Goal: Transaction & Acquisition: Purchase product/service

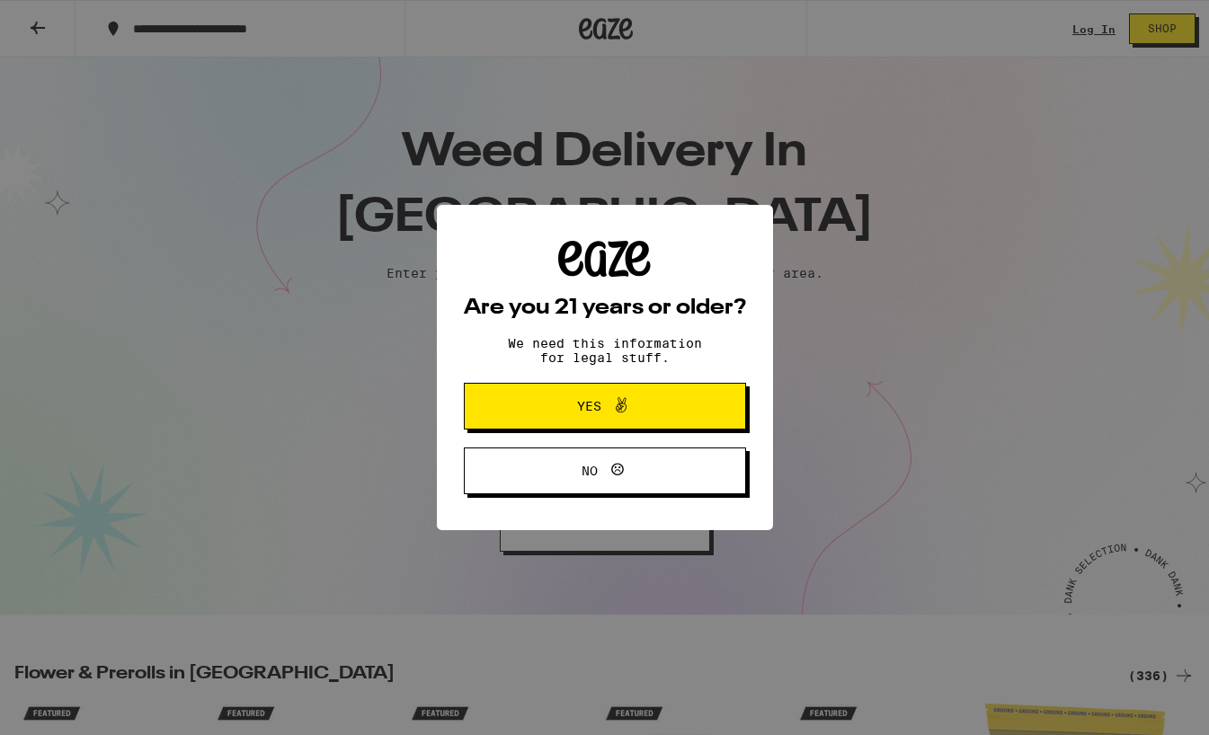
click at [556, 418] on span "Yes" at bounding box center [605, 406] width 137 height 23
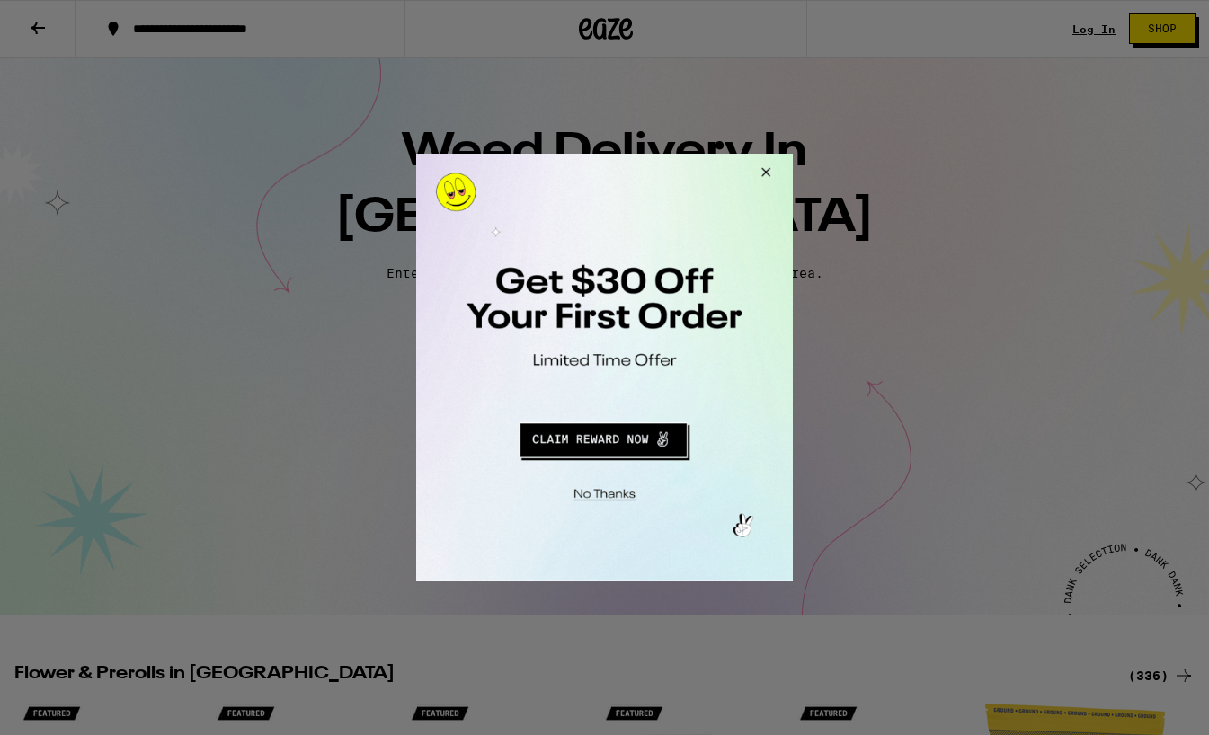
click at [643, 437] on button "Redirect to URL" at bounding box center [603, 437] width 313 height 43
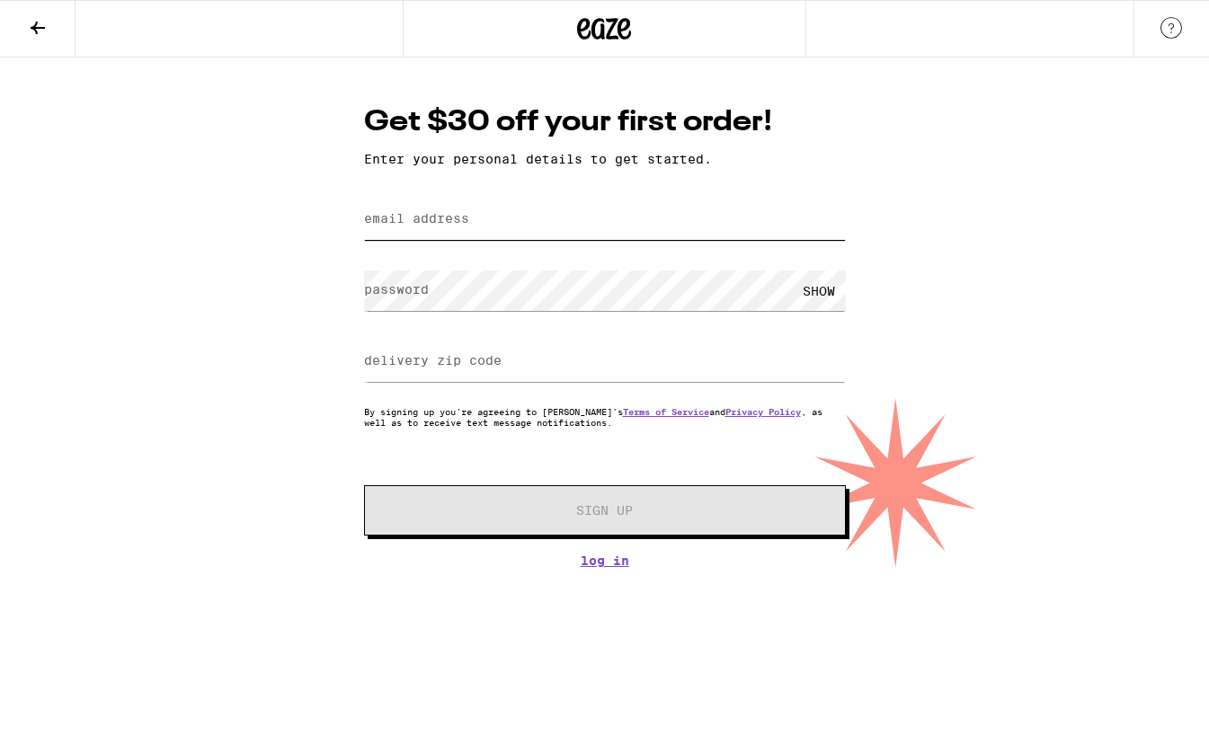
click at [585, 214] on input "email address" at bounding box center [605, 220] width 482 height 40
click at [299, 330] on div "Get $30 off your first order! Enter your personal details to get started. email…" at bounding box center [604, 313] width 1209 height 511
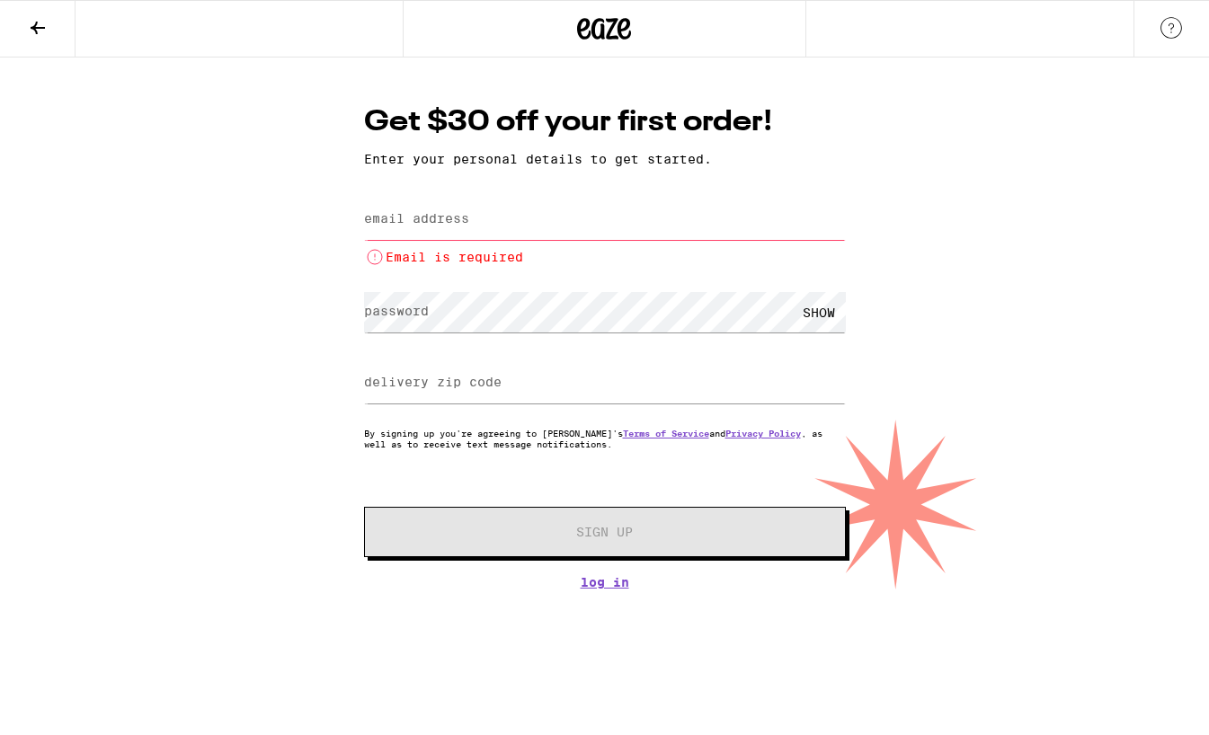
click at [303, 330] on div "Get $30 off your first order! Enter your personal details to get started. email…" at bounding box center [604, 324] width 1209 height 532
click at [448, 218] on label "email address" at bounding box center [416, 218] width 105 height 14
click at [305, 338] on div "Get $30 off your first order! Enter your personal details to get started. email…" at bounding box center [604, 324] width 1209 height 532
click at [575, 218] on input "email address" at bounding box center [605, 220] width 482 height 40
paste input "[EMAIL_ADDRESS][DOMAIN_NAME]"
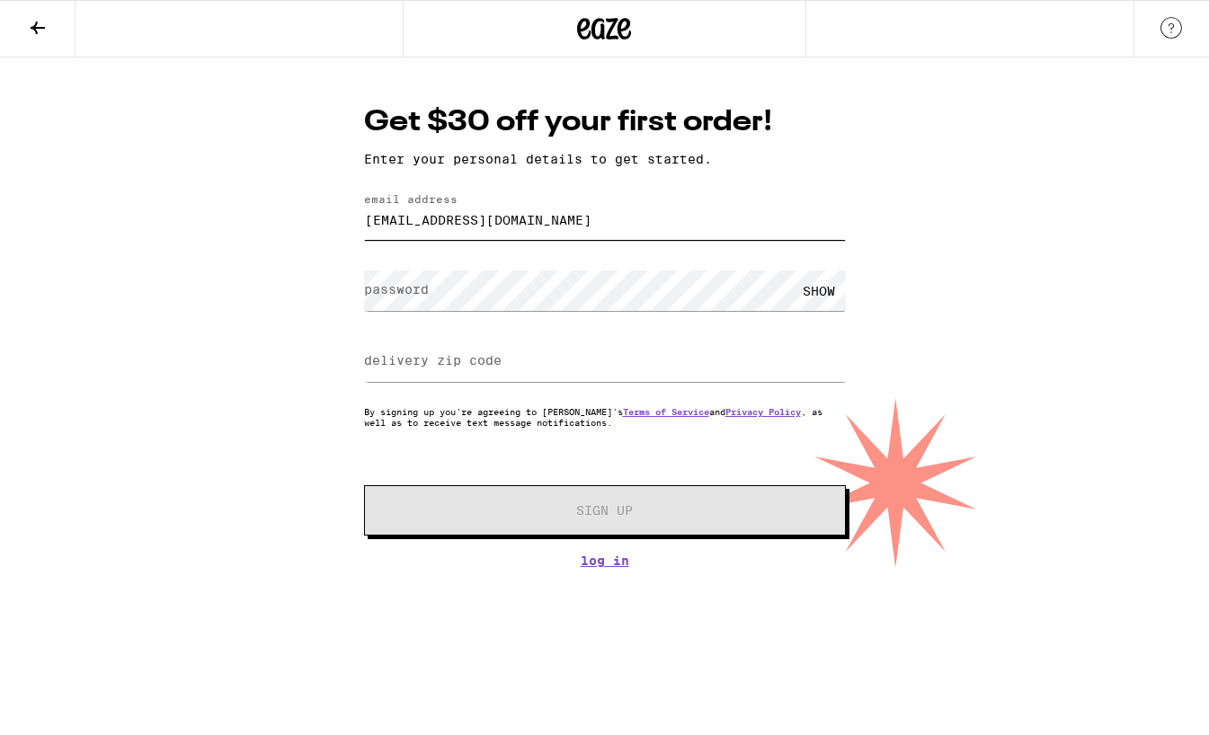
type input "[EMAIL_ADDRESS][DOMAIN_NAME]"
click at [776, 324] on form "email address [EMAIL_ADDRESS][DOMAIN_NAME] password SHOW delivery zip code By s…" at bounding box center [605, 364] width 482 height 343
click at [507, 378] on input "delivery zip code" at bounding box center [605, 362] width 482 height 40
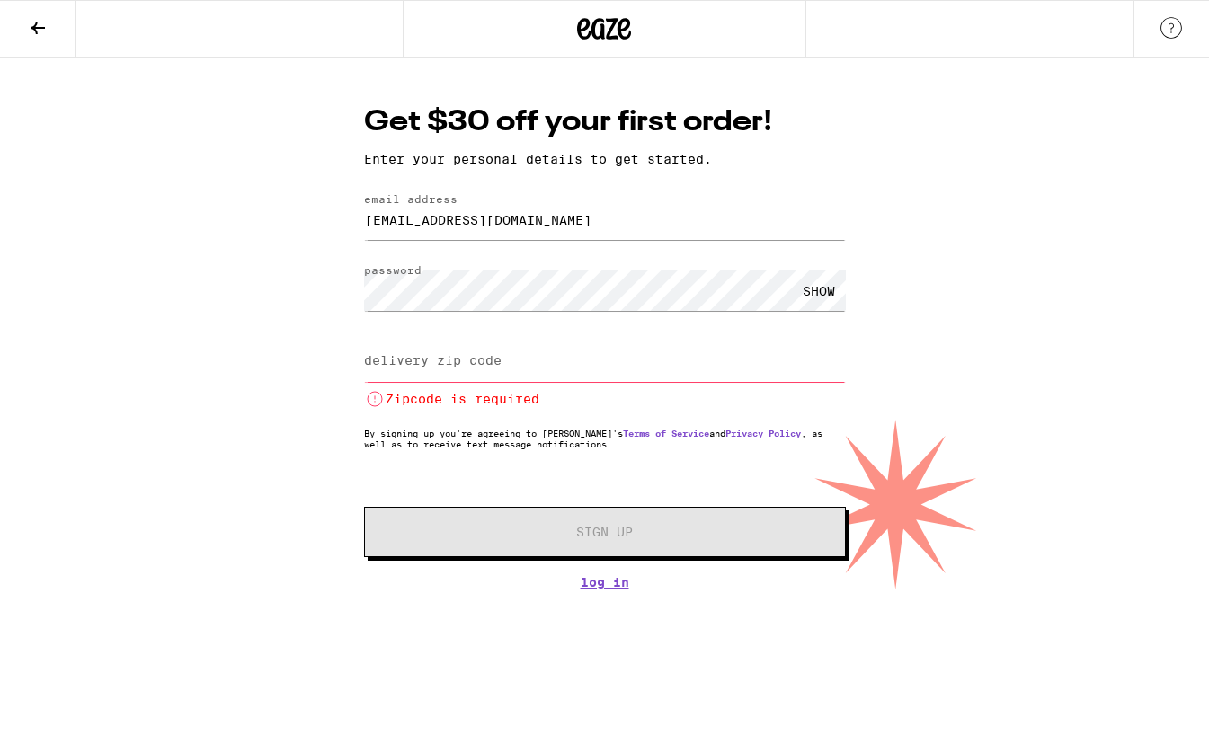
paste input "4837"
click at [501, 467] on form "email address [EMAIL_ADDRESS][DOMAIN_NAME] password SHOW delivery zip code 4837…" at bounding box center [605, 375] width 482 height 364
click at [546, 487] on form "email address [EMAIL_ADDRESS][DOMAIN_NAME] password SHOW delivery zip code 4837…" at bounding box center [605, 375] width 482 height 364
click at [441, 371] on input "4837" at bounding box center [605, 362] width 482 height 40
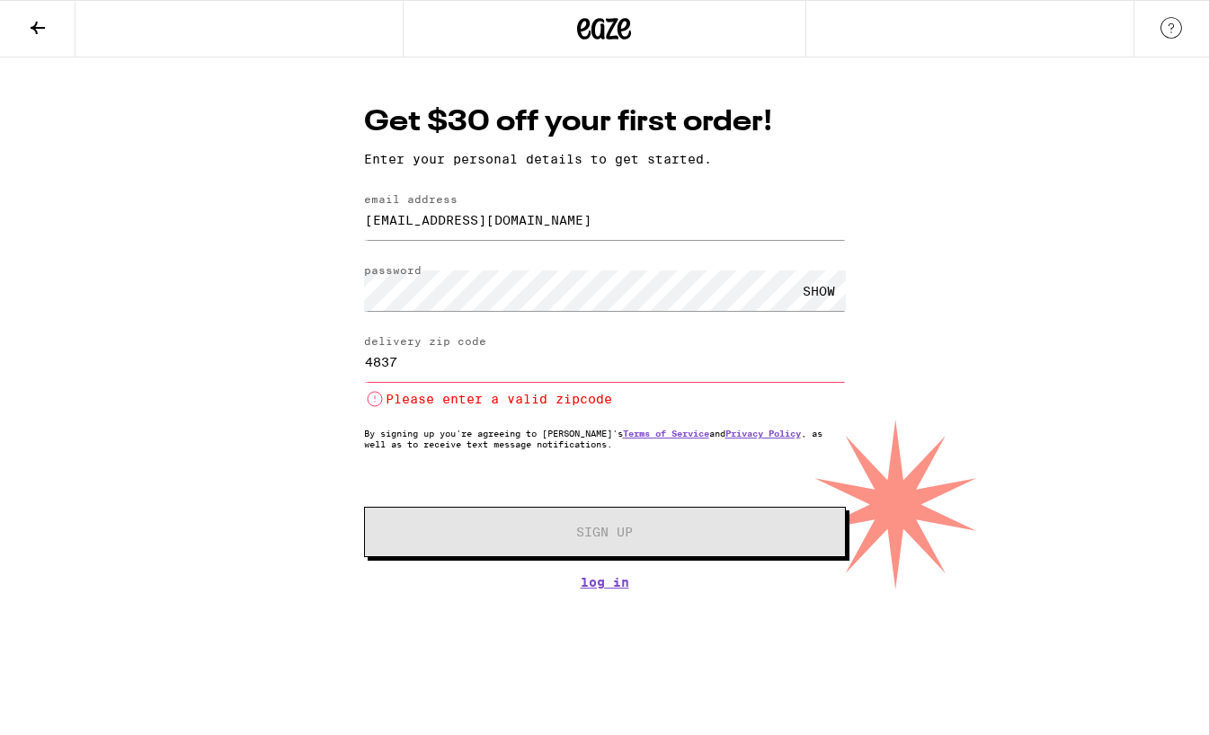
paste input "9"
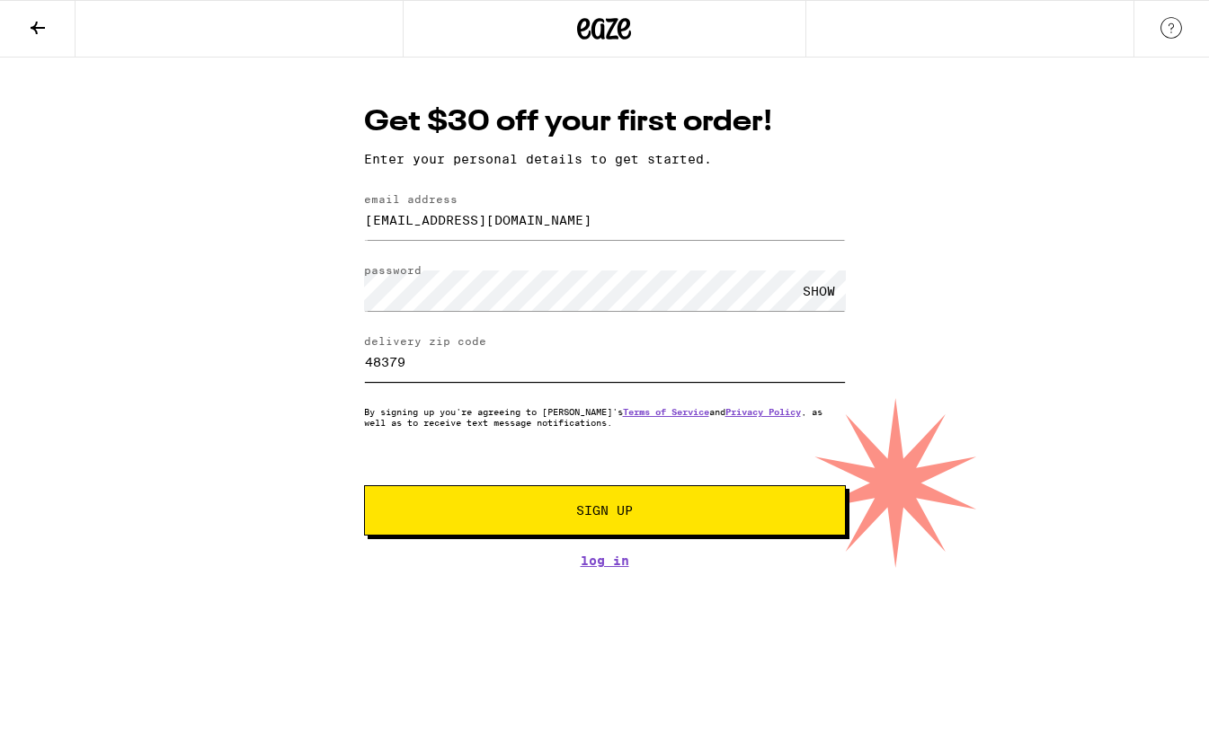
click at [393, 367] on input "48379" at bounding box center [605, 362] width 482 height 40
paste input "92116"
type input "92116"
click at [282, 412] on div "Get $30 off your first order! Enter your personal details to get started. email…" at bounding box center [604, 313] width 1209 height 511
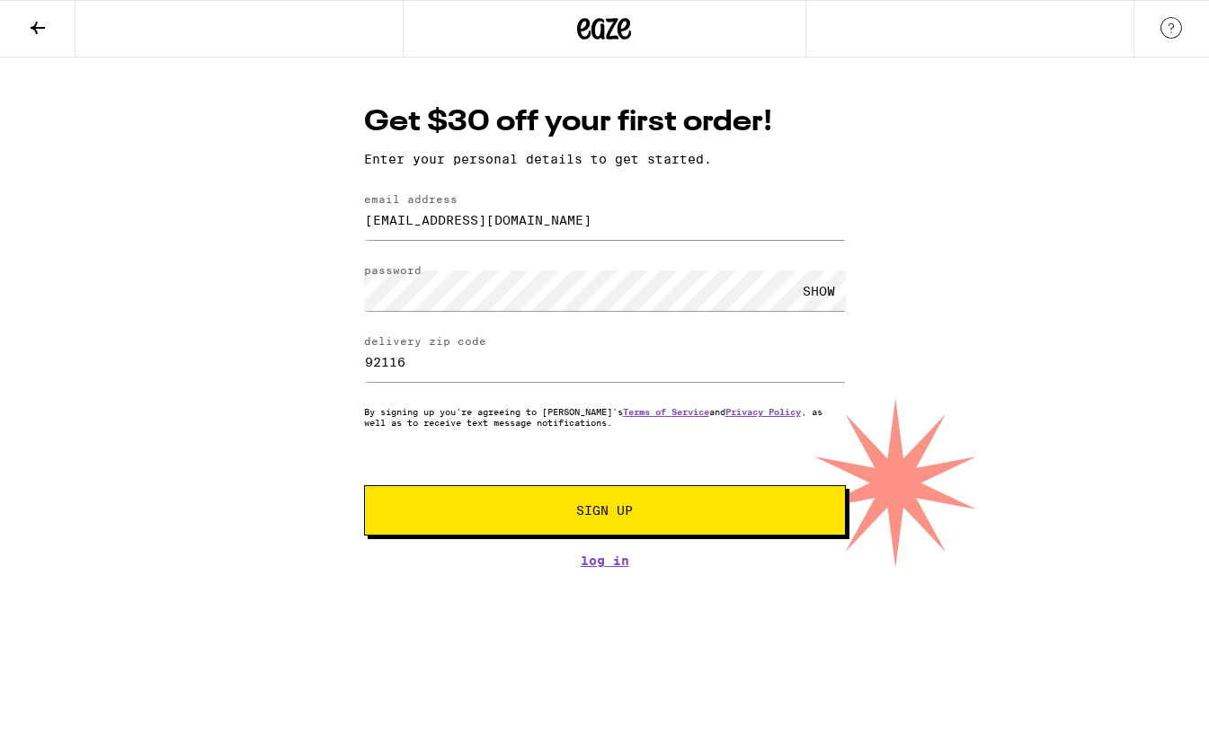
click at [503, 511] on span "Sign Up" at bounding box center [605, 510] width 358 height 13
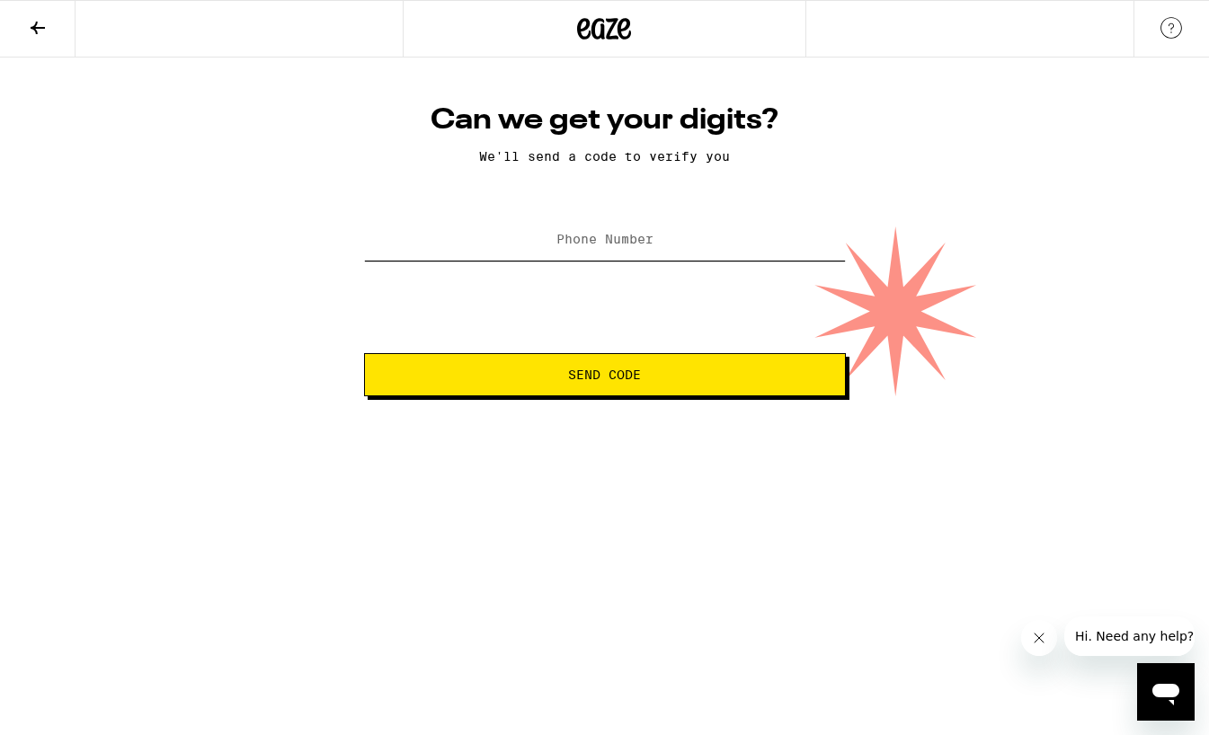
click at [635, 252] on input "Phone Number" at bounding box center [605, 240] width 482 height 40
type input "1"
type input "[PHONE_NUMBER]"
click at [682, 396] on button "Send Code" at bounding box center [605, 374] width 482 height 43
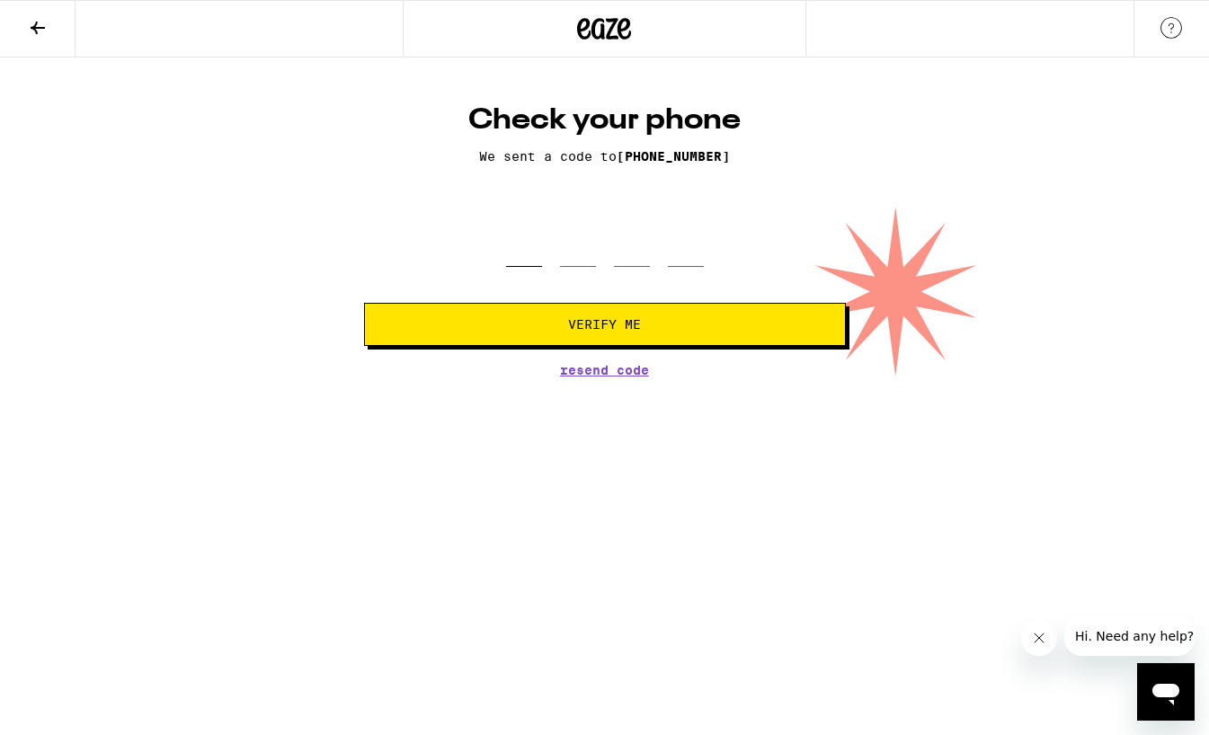
click at [530, 252] on input "tel" at bounding box center [524, 240] width 36 height 53
type input "5"
type input "6"
type input "3"
type input "4"
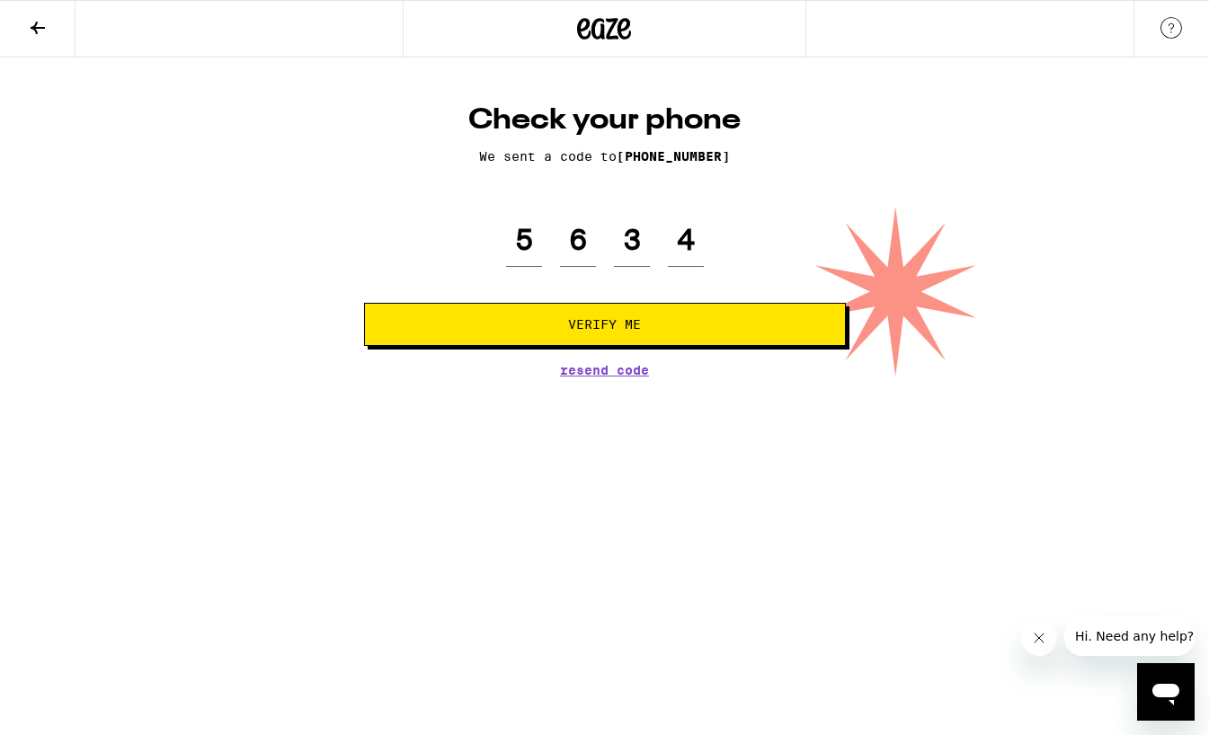
click at [526, 310] on button "Verify Me" at bounding box center [605, 324] width 482 height 43
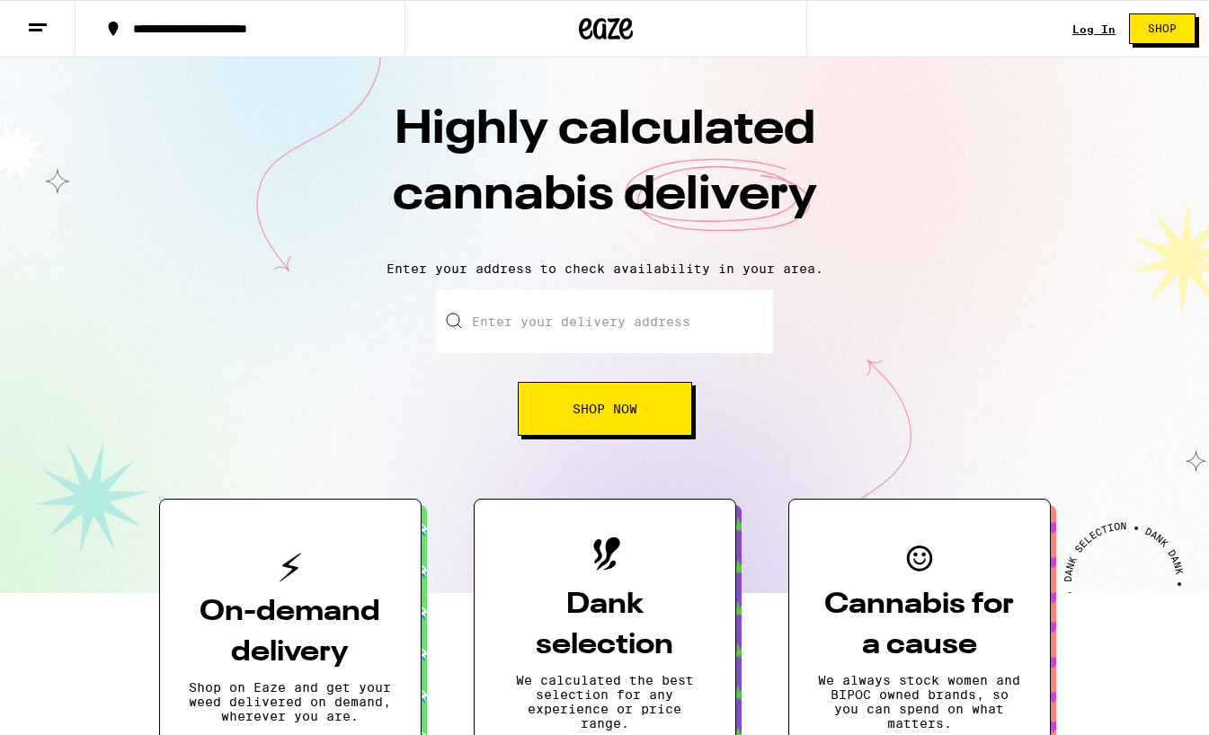
click at [589, 330] on input "Enter your delivery address" at bounding box center [604, 321] width 337 height 63
paste input "4837"
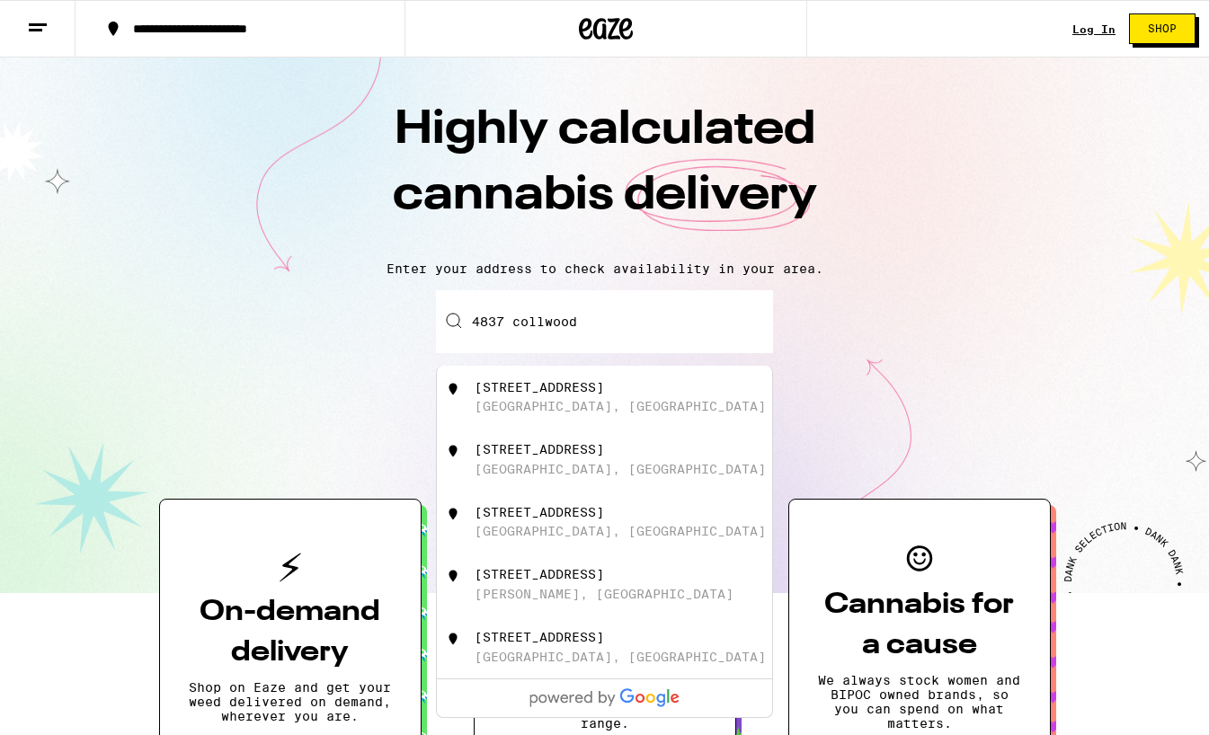
click at [604, 395] on div "4837 Collwood Boulevard" at bounding box center [539, 387] width 129 height 14
type input "4837 Collwood Boulevard, San Diego, CA"
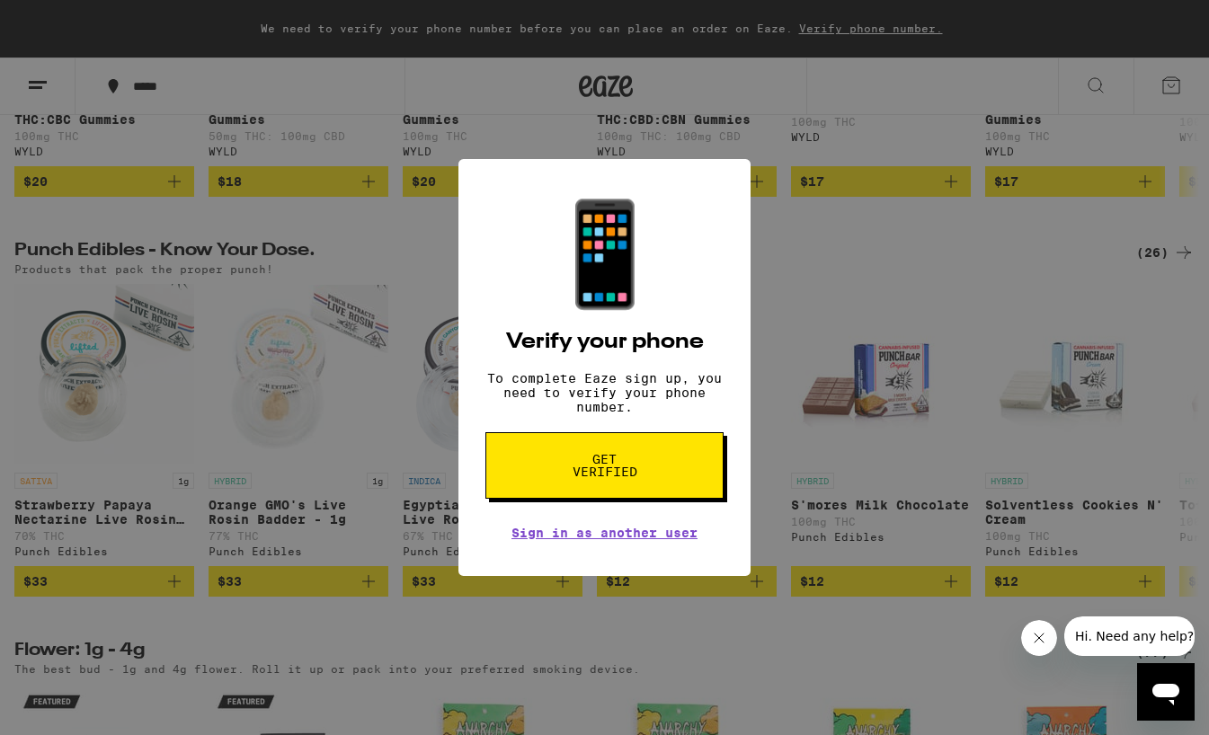
scroll to position [950, 0]
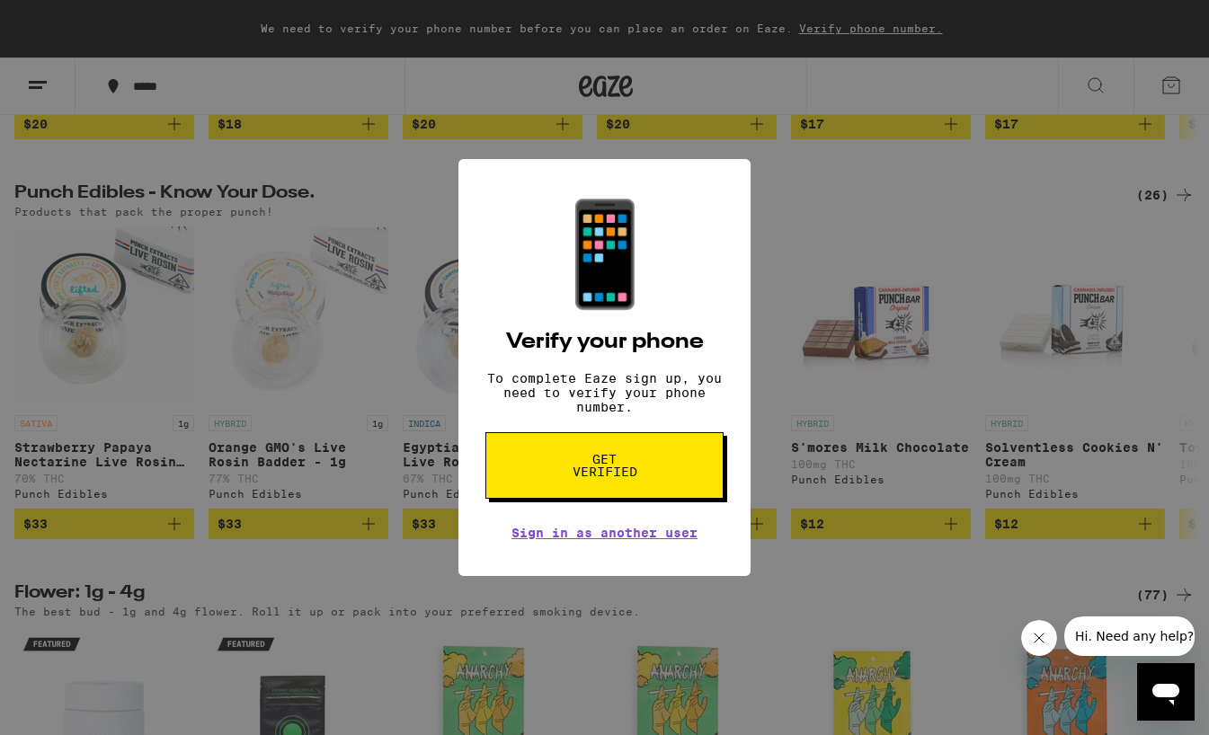
click at [444, 384] on div "📱 Verify your phone To complete Eaze sign up, you need to verify your phone num…" at bounding box center [604, 367] width 1209 height 735
click at [394, 386] on div "📱 Verify your phone To complete Eaze sign up, you need to verify your phone num…" at bounding box center [604, 367] width 1209 height 735
